Goal: Download file/media

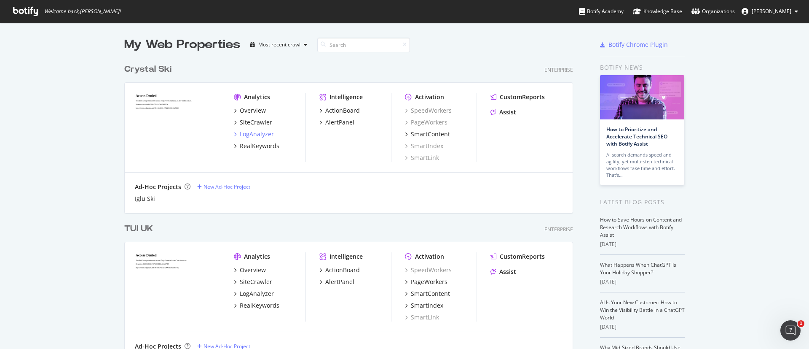
click at [254, 130] on div "LogAnalyzer" at bounding box center [257, 134] width 34 height 8
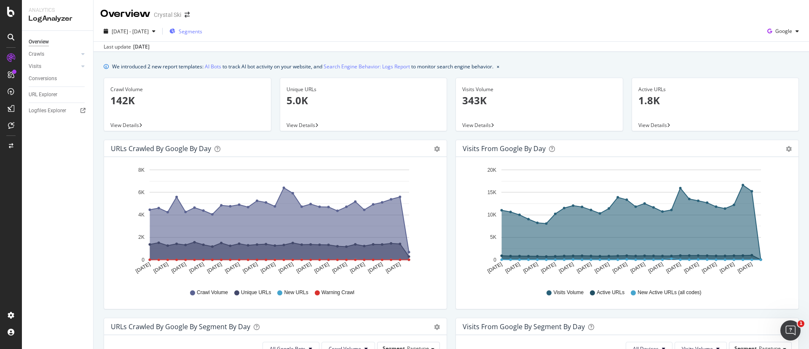
click at [202, 28] on span "Segments" at bounding box center [191, 31] width 24 height 7
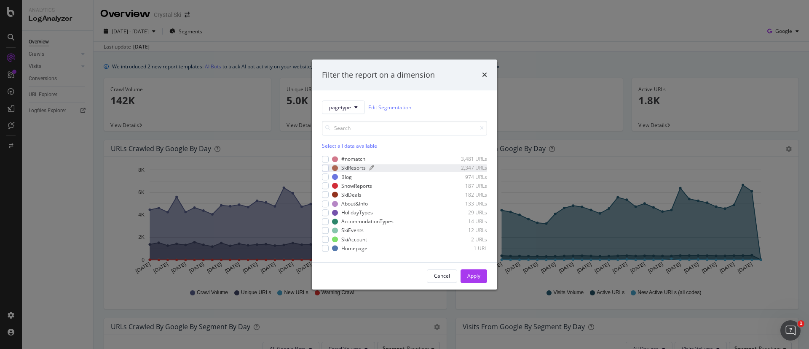
click at [376, 167] on div "modal" at bounding box center [405, 167] width 73 height 5
click at [349, 194] on div "SkiDeals" at bounding box center [351, 194] width 20 height 7
click at [328, 167] on div "modal" at bounding box center [325, 167] width 7 height 7
click at [327, 201] on div "modal" at bounding box center [325, 203] width 7 height 7
click at [327, 195] on icon "modal" at bounding box center [326, 195] width 4 height 4
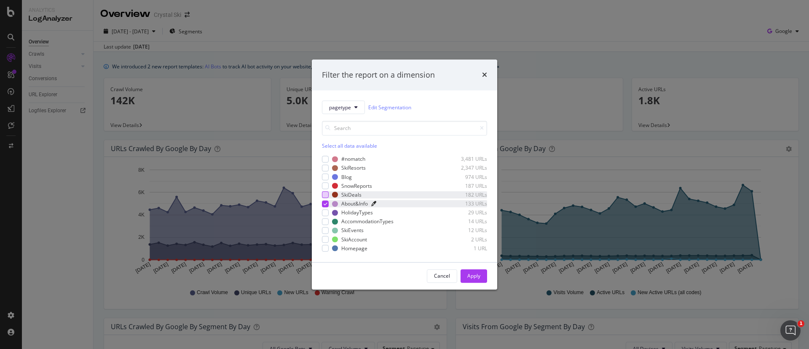
click at [372, 204] on icon "modal" at bounding box center [373, 203] width 5 height 5
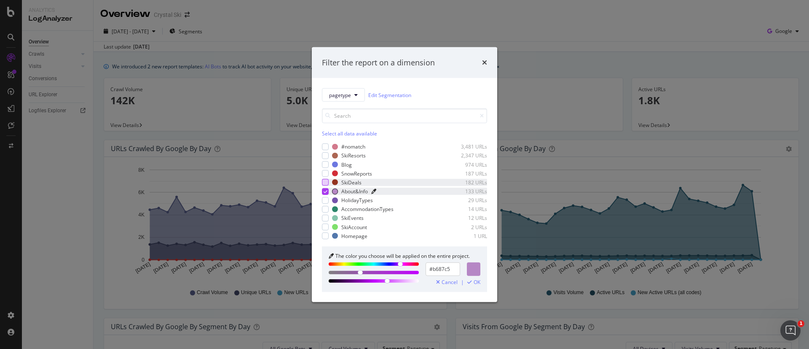
click at [374, 193] on icon "modal" at bounding box center [373, 190] width 5 height 5
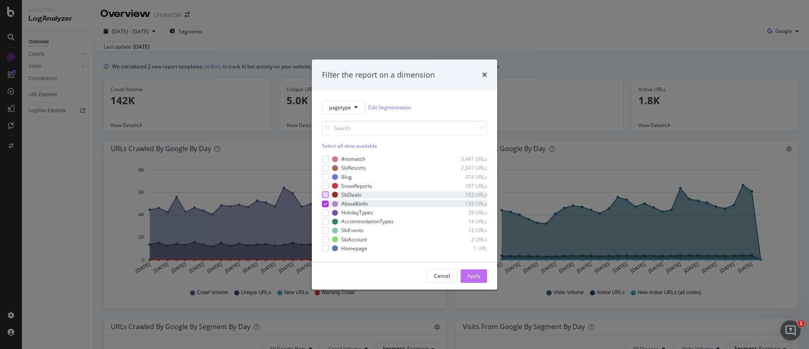
click at [474, 278] on div "Apply" at bounding box center [473, 275] width 13 height 7
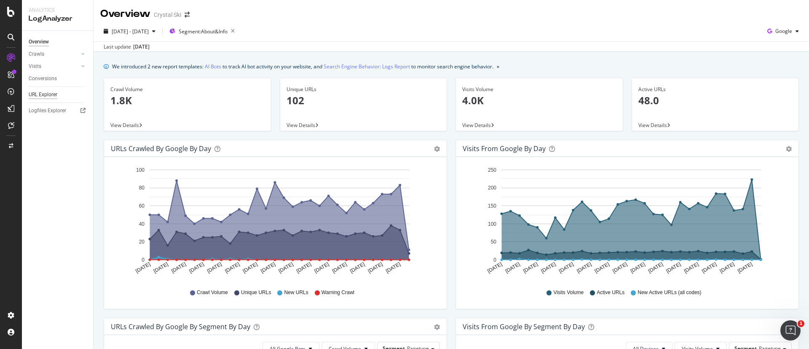
click at [42, 93] on div "URL Explorer" at bounding box center [43, 94] width 29 height 9
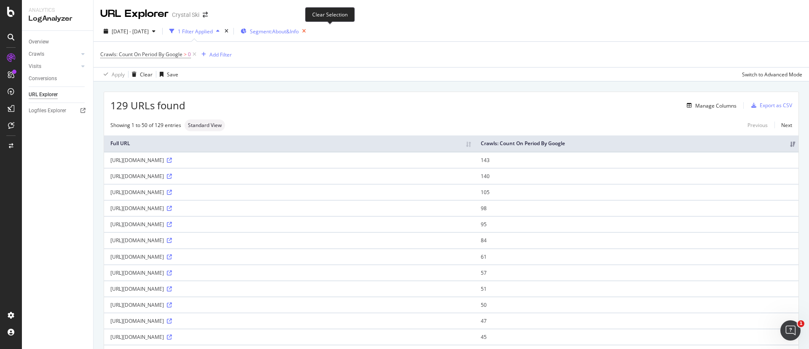
click at [309, 28] on icon "button" at bounding box center [304, 31] width 11 height 12
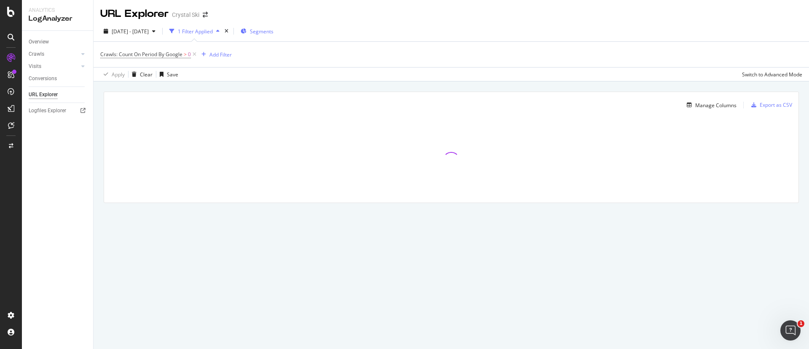
click at [274, 27] on div "Segments" at bounding box center [257, 31] width 33 height 13
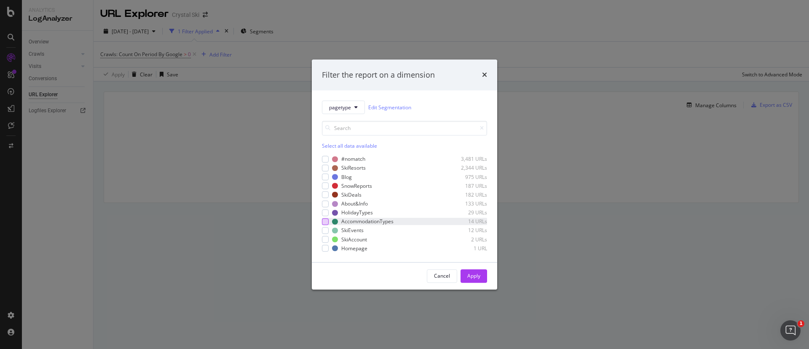
click at [328, 220] on div "modal" at bounding box center [325, 221] width 7 height 7
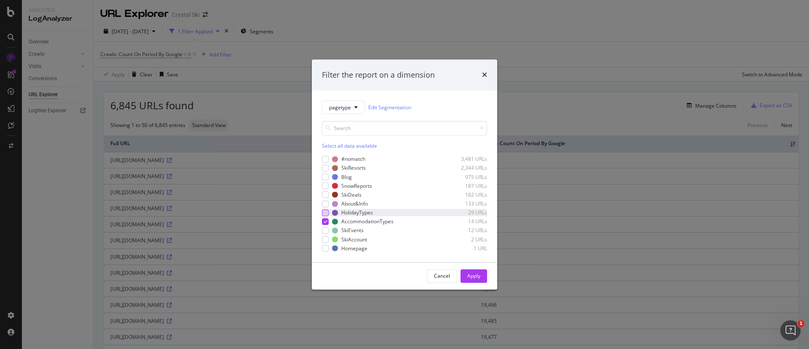
click at [326, 213] on div "modal" at bounding box center [325, 212] width 7 height 7
click at [326, 220] on icon "modal" at bounding box center [326, 221] width 4 height 4
click at [467, 276] on div "Apply" at bounding box center [473, 275] width 13 height 7
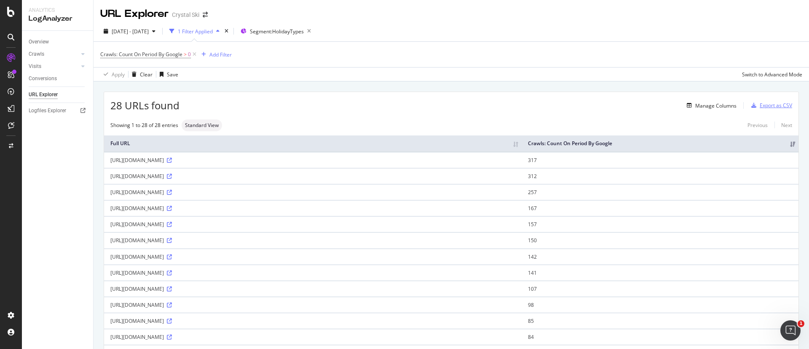
click at [769, 100] on div "Export as CSV" at bounding box center [770, 105] width 44 height 13
click at [766, 102] on div "Export as CSV" at bounding box center [776, 105] width 32 height 7
click at [292, 31] on span "Segment: HolidayTypes" at bounding box center [277, 31] width 54 height 7
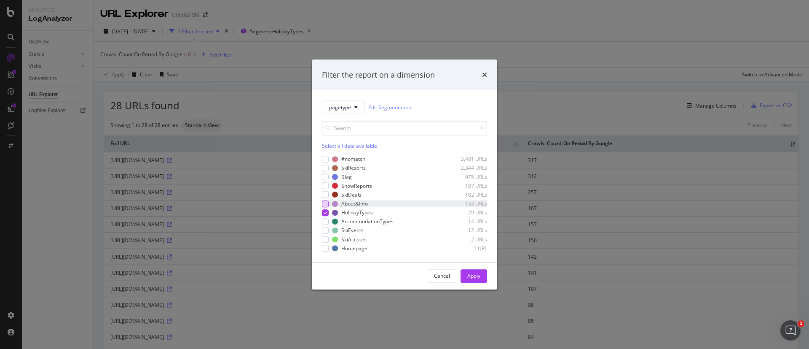
click at [324, 205] on div "modal" at bounding box center [325, 203] width 7 height 7
click at [323, 215] on div "modal" at bounding box center [325, 212] width 7 height 7
click at [470, 274] on div "Apply" at bounding box center [473, 275] width 13 height 7
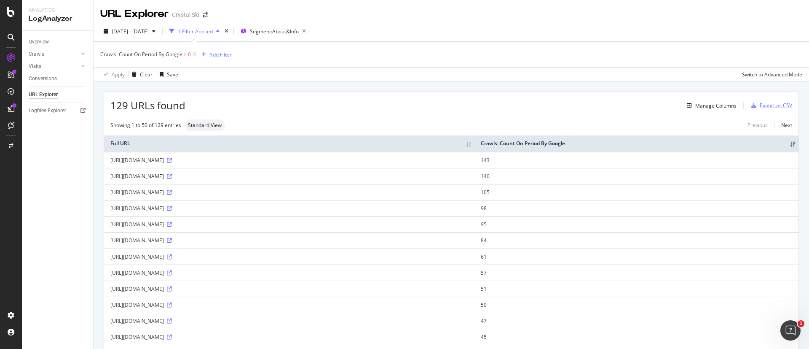
click at [760, 107] on div "Export as CSV" at bounding box center [776, 105] width 32 height 7
click at [519, 48] on div "Crawls: Count On Period By Google > 0 Add Filter" at bounding box center [451, 54] width 702 height 25
click at [502, 59] on div "Crawls: Count On Period By Google > 0 Add Filter" at bounding box center [451, 54] width 702 height 25
click at [767, 102] on div "Export as CSV" at bounding box center [776, 105] width 32 height 7
click at [760, 103] on div "Export as CSV" at bounding box center [776, 105] width 32 height 7
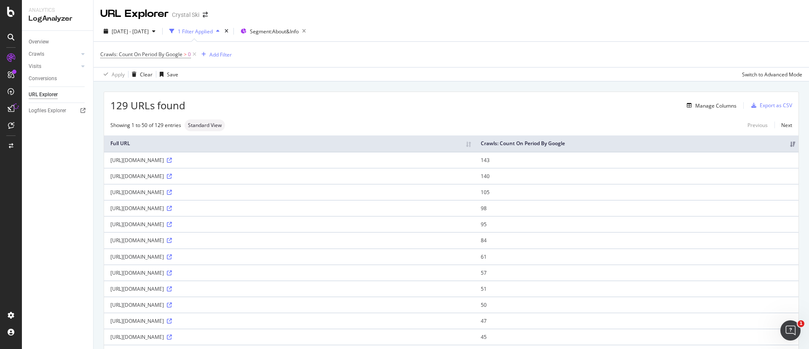
drag, startPoint x: 59, startPoint y: 108, endPoint x: 16, endPoint y: 112, distance: 44.0
click at [11, 112] on div at bounding box center [10, 108] width 13 height 13
click at [295, 22] on div "[DATE] - [DATE] 1 Filter Applied Segment: About&Info Crawls: Count On Period By…" at bounding box center [452, 51] width 716 height 60
click at [309, 32] on icon "button" at bounding box center [304, 31] width 11 height 12
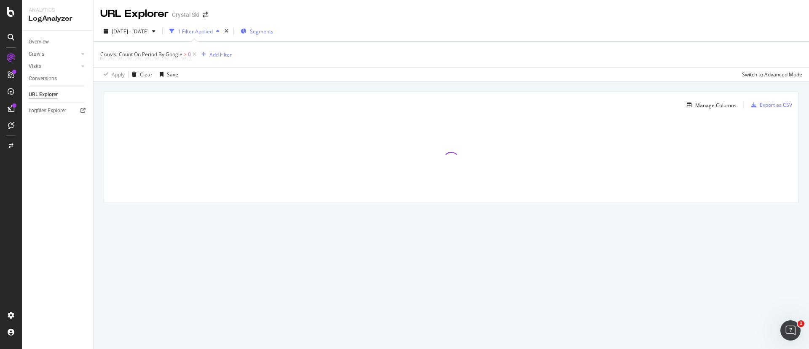
click at [274, 28] on span "Segments" at bounding box center [262, 31] width 24 height 7
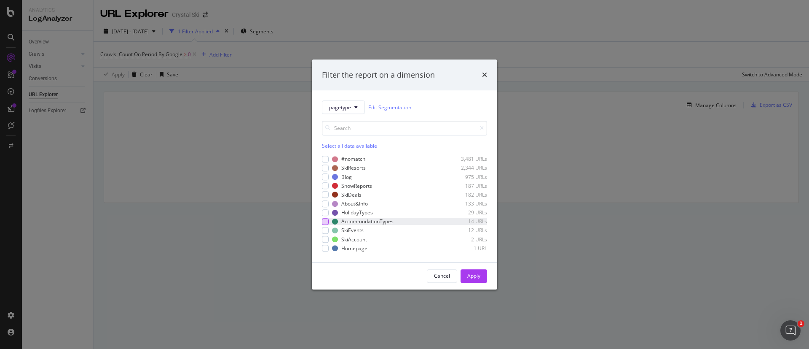
click at [324, 219] on div "modal" at bounding box center [325, 221] width 7 height 7
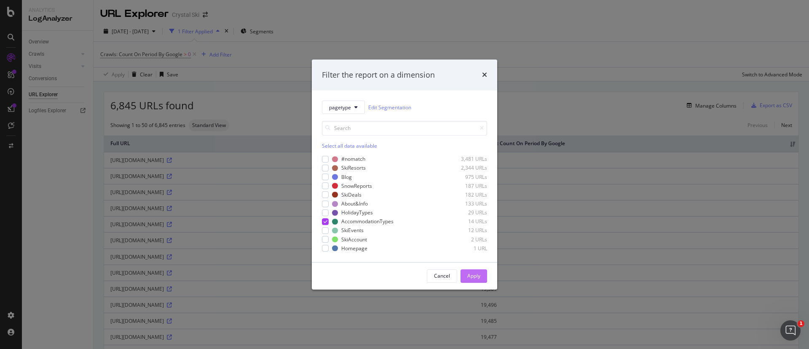
click at [478, 275] on div "Apply" at bounding box center [473, 275] width 13 height 7
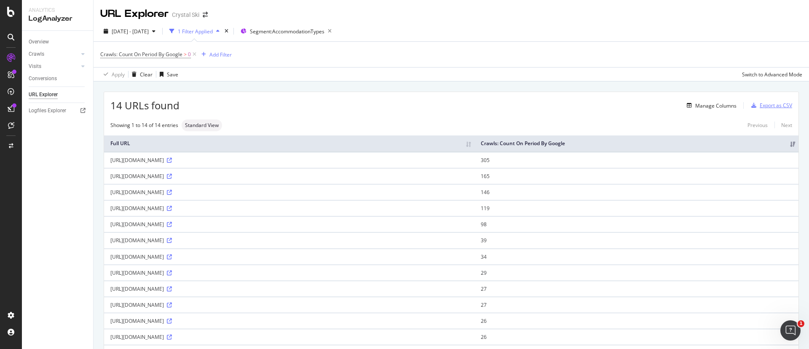
click at [760, 106] on div "Export as CSV" at bounding box center [776, 105] width 32 height 7
click at [296, 30] on span "Segment: AccommodationTypes" at bounding box center [287, 31] width 75 height 7
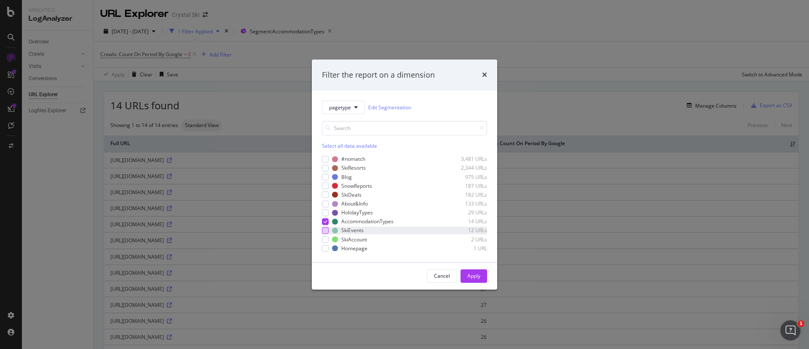
click at [325, 228] on div "modal" at bounding box center [325, 230] width 7 height 7
click at [325, 221] on icon "modal" at bounding box center [326, 221] width 4 height 4
click at [473, 277] on div "Apply" at bounding box center [473, 275] width 13 height 7
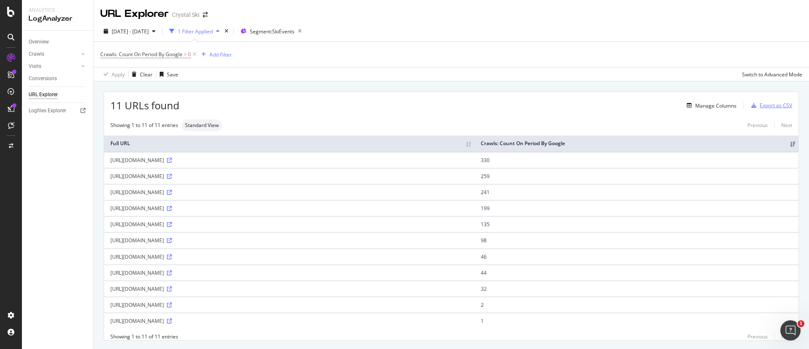
click at [773, 102] on div "Export as CSV" at bounding box center [776, 105] width 32 height 7
click at [294, 26] on div "Segment: SkiEvents" at bounding box center [273, 31] width 64 height 12
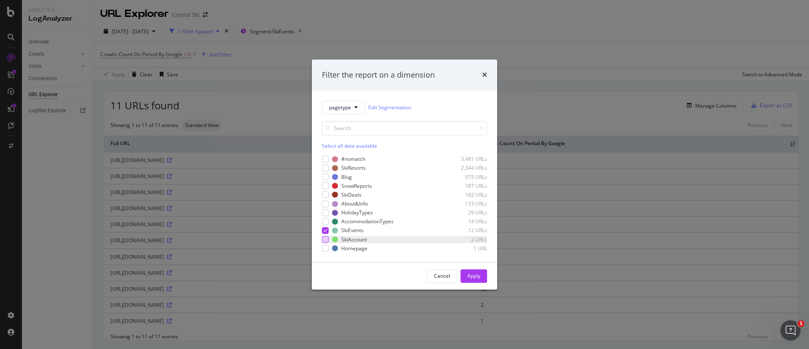
click at [327, 236] on div "modal" at bounding box center [325, 239] width 7 height 7
click at [327, 231] on icon "modal" at bounding box center [326, 230] width 4 height 4
click at [474, 269] on div "Apply" at bounding box center [473, 275] width 13 height 13
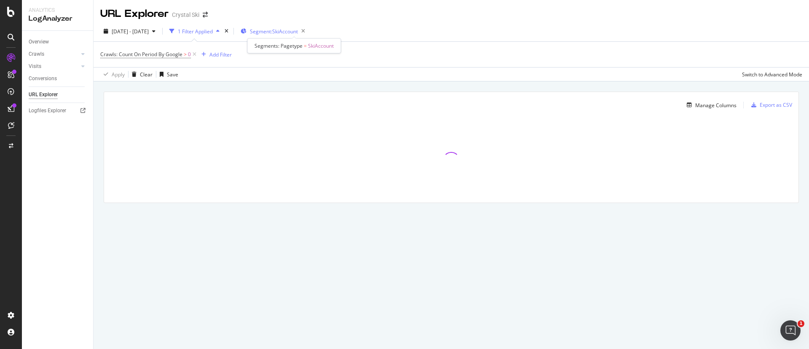
click at [298, 31] on span "Segment: SkiAccount" at bounding box center [274, 31] width 48 height 7
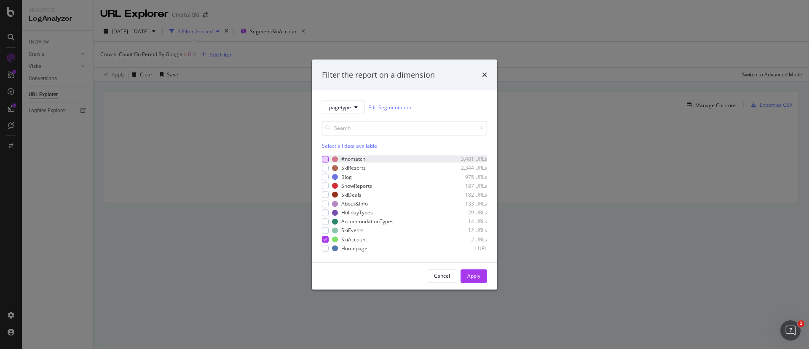
click at [323, 161] on div "modal" at bounding box center [325, 159] width 7 height 7
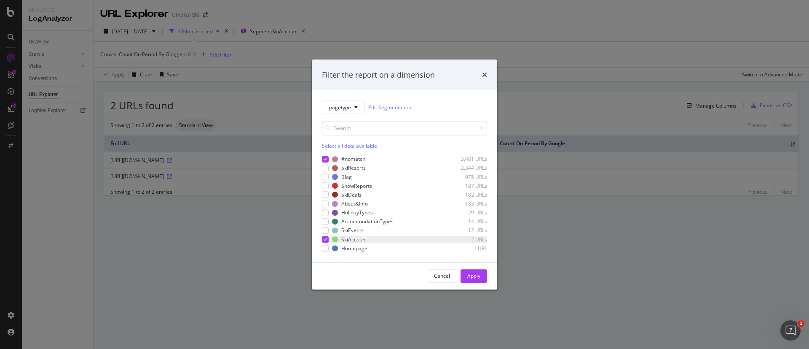
click at [323, 236] on div "modal" at bounding box center [325, 239] width 7 height 7
click at [462, 273] on button "Apply" at bounding box center [474, 275] width 27 height 13
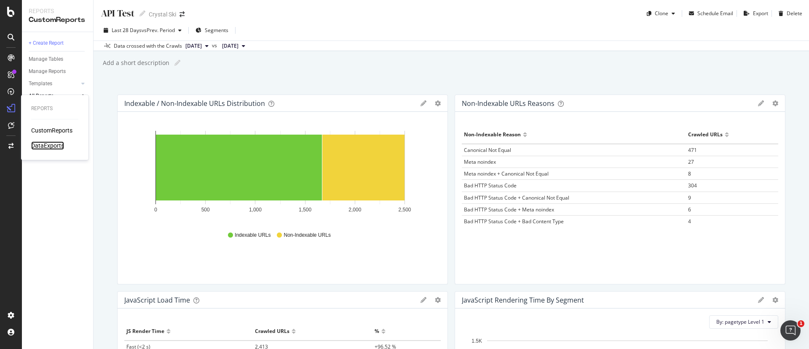
click at [53, 143] on div "DataExports" at bounding box center [47, 145] width 33 height 8
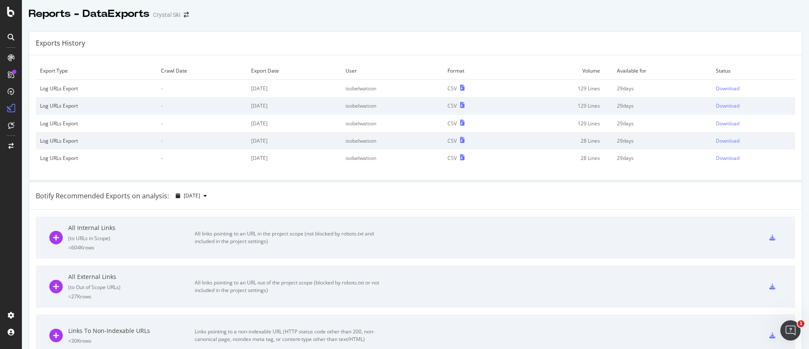
click at [716, 88] on div "Download" at bounding box center [728, 88] width 24 height 7
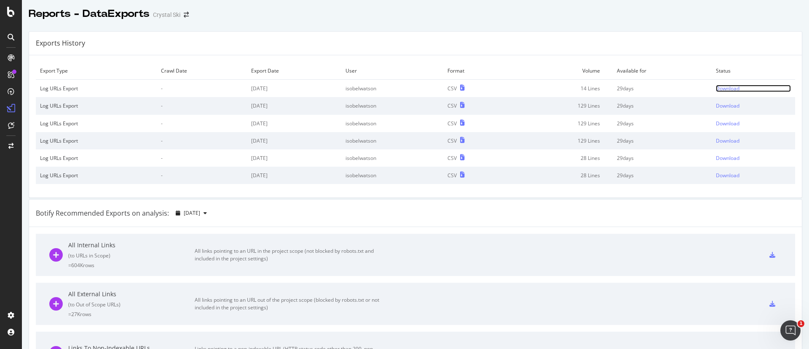
click at [716, 85] on div "Download" at bounding box center [728, 88] width 24 height 7
